Goal: Entertainment & Leisure: Consume media (video, audio)

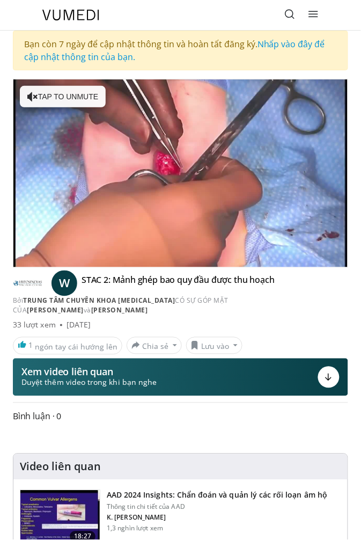
click at [182, 164] on icon "Video Player" at bounding box center [180, 173] width 21 height 21
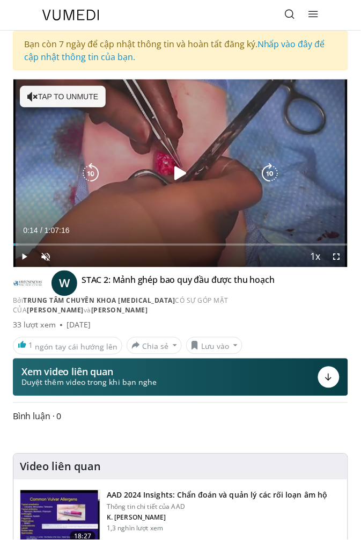
click at [182, 167] on icon "Video Player" at bounding box center [180, 173] width 21 height 21
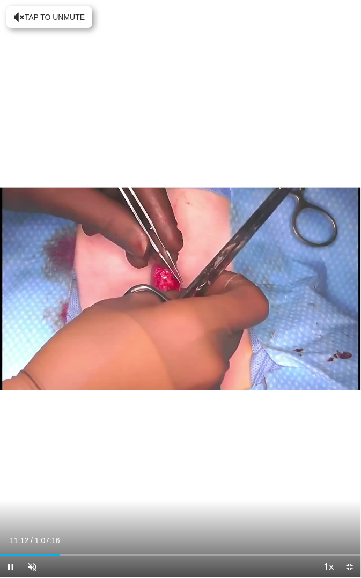
click at [271, 274] on div "10 seconds Tap to unmute" at bounding box center [180, 289] width 361 height 578
click at [272, 280] on icon "Video Player" at bounding box center [277, 288] width 21 height 21
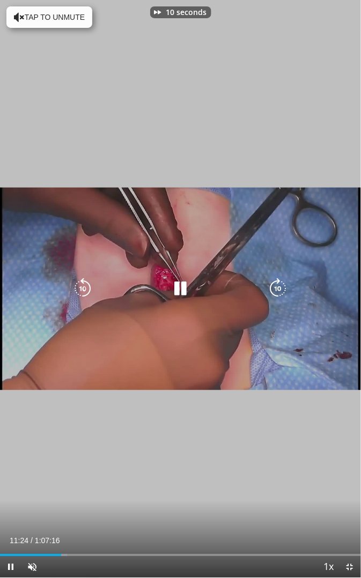
click at [273, 290] on icon "Video Player" at bounding box center [277, 288] width 21 height 21
click at [279, 289] on icon "Video Player" at bounding box center [277, 288] width 21 height 21
click at [273, 288] on icon "Video Player" at bounding box center [277, 288] width 21 height 21
click at [279, 286] on icon "Video Player" at bounding box center [277, 288] width 21 height 21
click at [280, 289] on icon "Video Player" at bounding box center [277, 288] width 21 height 21
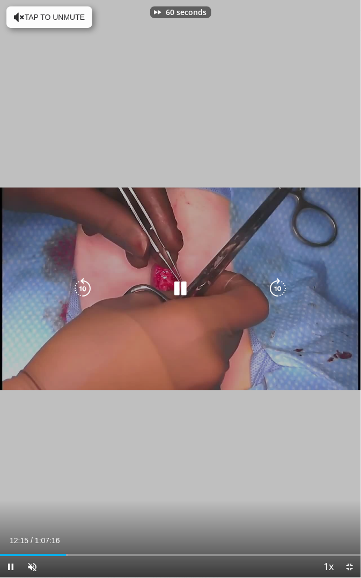
click at [272, 283] on icon "Video Player" at bounding box center [277, 288] width 21 height 21
click at [270, 285] on icon "Video Player" at bounding box center [277, 288] width 21 height 21
click at [270, 286] on icon "Video Player" at bounding box center [277, 288] width 21 height 21
click at [274, 287] on icon "Video Player" at bounding box center [277, 288] width 21 height 21
click at [278, 287] on icon "Video Player" at bounding box center [277, 288] width 21 height 21
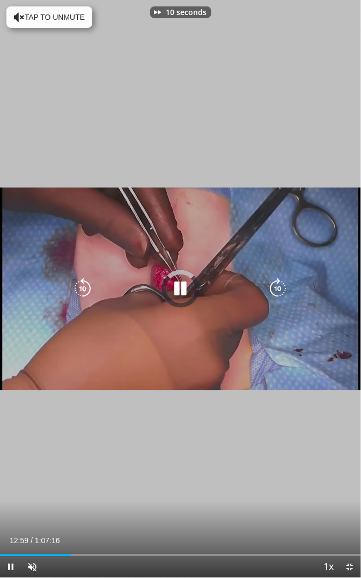
click at [280, 287] on icon "Video Player" at bounding box center [277, 288] width 21 height 21
click at [281, 286] on icon "Video Player" at bounding box center [277, 288] width 21 height 21
click at [284, 252] on div "40 seconds Tap to unmute" at bounding box center [180, 289] width 361 height 578
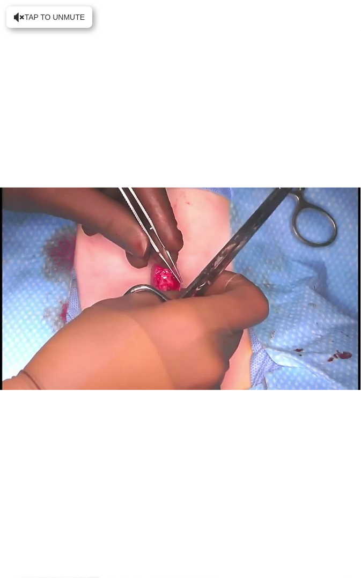
click at [169, 283] on div "Video Player" at bounding box center [180, 288] width 217 height 21
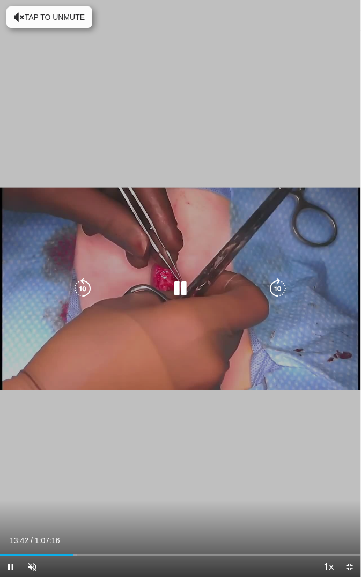
click at [278, 237] on div "40 seconds Tap to unmute" at bounding box center [180, 289] width 361 height 578
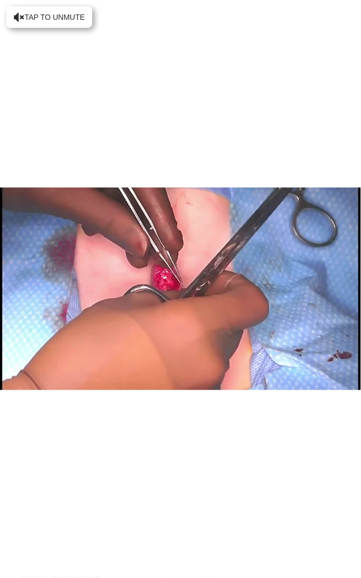
click at [274, 237] on div "40 seconds Tap to unmute" at bounding box center [180, 289] width 361 height 578
click at [104, 282] on div "Video Player" at bounding box center [180, 288] width 217 height 21
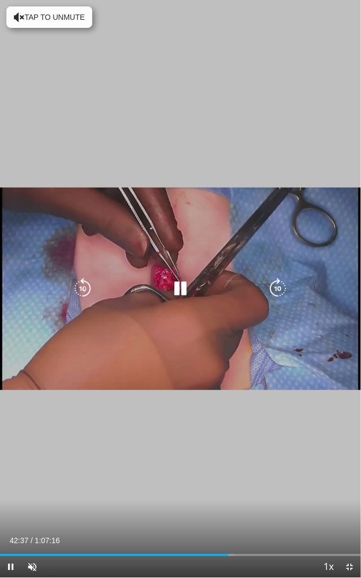
click at [86, 294] on icon "Video Player" at bounding box center [82, 288] width 21 height 21
click at [79, 286] on icon "Video Player" at bounding box center [82, 288] width 21 height 21
click at [82, 287] on icon "Video Player" at bounding box center [82, 288] width 21 height 21
click at [77, 292] on icon "Video Player" at bounding box center [82, 288] width 21 height 21
click at [86, 286] on icon "Video Player" at bounding box center [82, 288] width 21 height 21
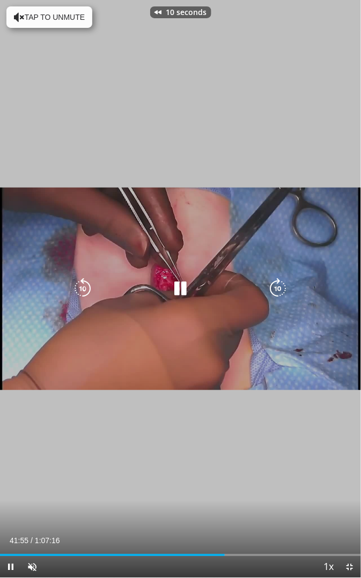
click at [79, 288] on icon "Video Player" at bounding box center [82, 288] width 21 height 21
click at [80, 289] on icon "Video Player" at bounding box center [82, 288] width 21 height 21
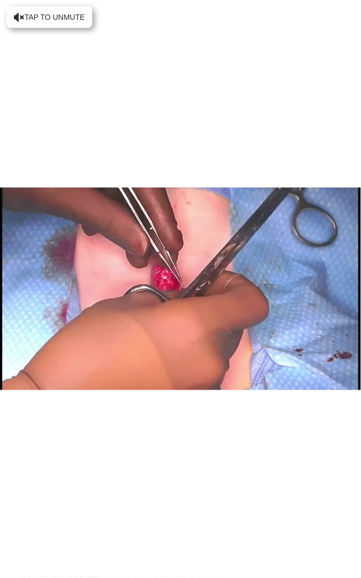
click at [89, 285] on icon "Video Player" at bounding box center [82, 288] width 21 height 21
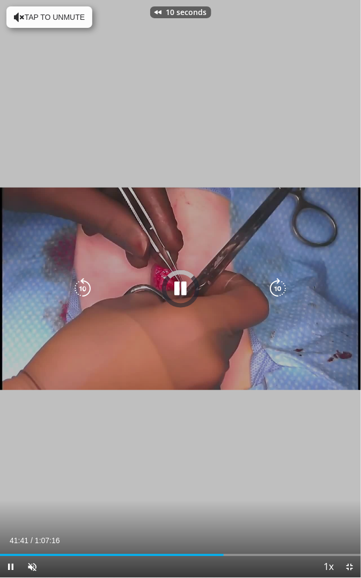
click at [83, 289] on icon "Video Player" at bounding box center [82, 288] width 21 height 21
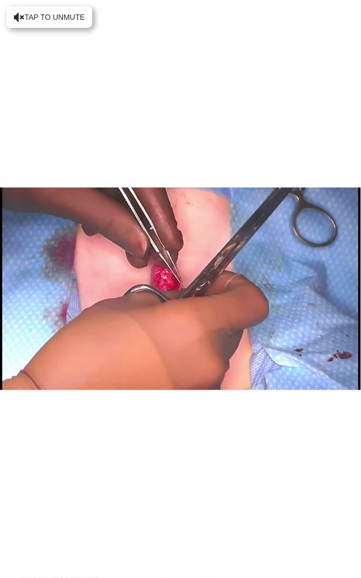
click at [262, 270] on div "20 seconds Tap to unmute" at bounding box center [180, 289] width 361 height 578
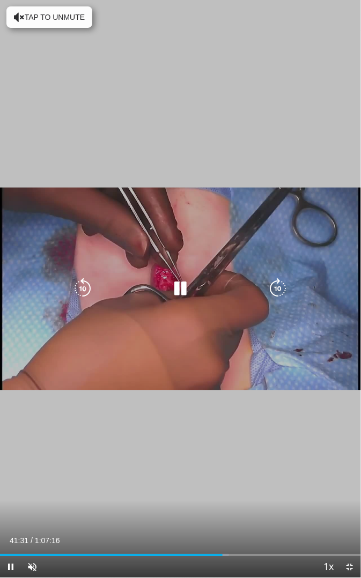
click at [275, 295] on icon "Video Player" at bounding box center [277, 288] width 21 height 21
click at [84, 288] on icon "Video Player" at bounding box center [82, 288] width 21 height 21
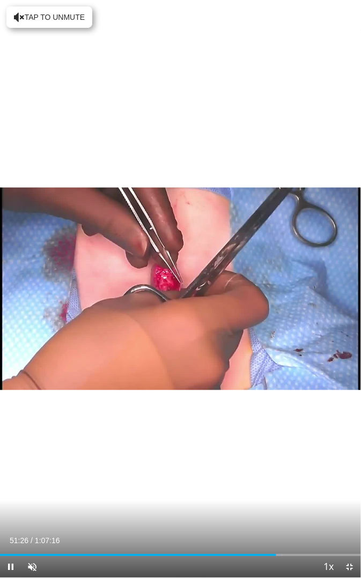
click at [182, 277] on div "10 seconds Tap to unmute" at bounding box center [180, 289] width 361 height 578
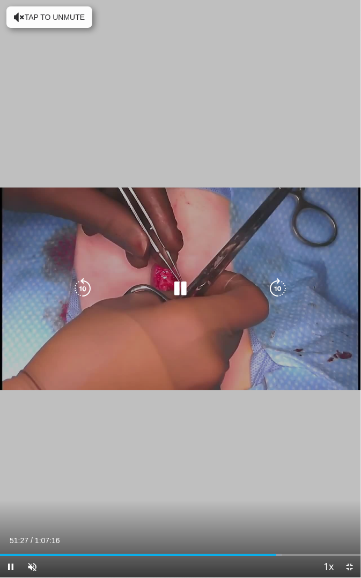
click at [190, 286] on icon "Video Player" at bounding box center [180, 288] width 21 height 21
